Goal: Task Accomplishment & Management: Manage account settings

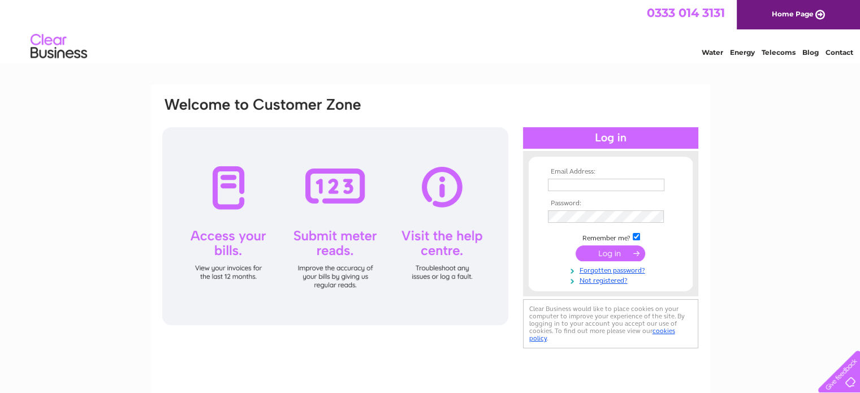
type input "[EMAIL_ADDRESS][DOMAIN_NAME]"
click at [608, 249] on input "submit" at bounding box center [611, 253] width 70 height 16
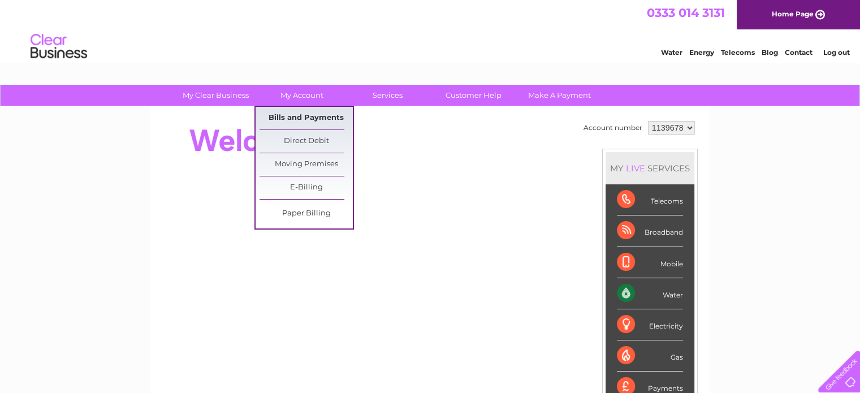
click at [287, 111] on link "Bills and Payments" at bounding box center [306, 118] width 93 height 23
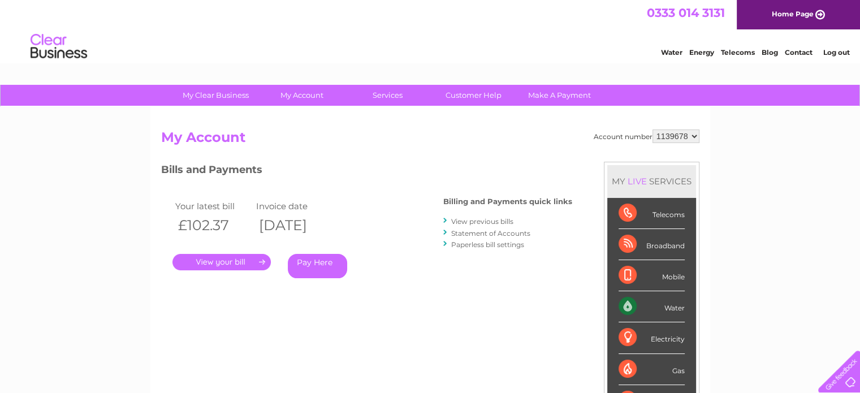
click at [217, 257] on link "." at bounding box center [222, 262] width 98 height 16
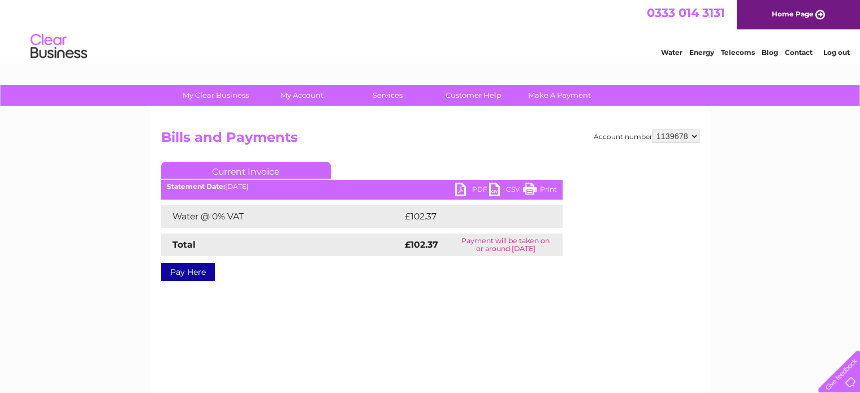
click at [532, 184] on link "Print" at bounding box center [540, 191] width 34 height 16
click at [463, 184] on link "PDF" at bounding box center [472, 191] width 34 height 16
